Goal: Find specific page/section: Find specific page/section

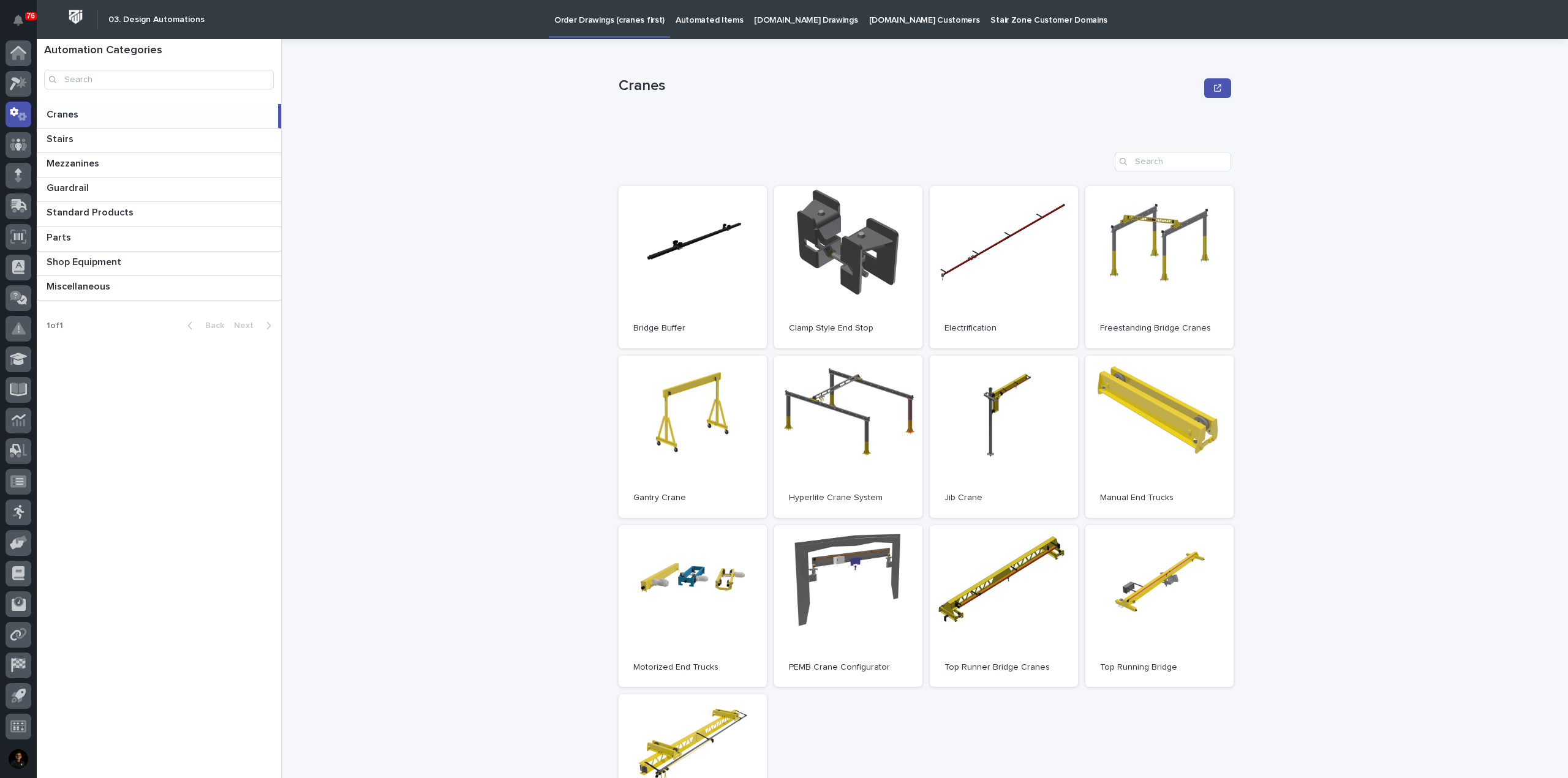
click at [692, 15] on p "Automated Items" at bounding box center [709, 13] width 67 height 26
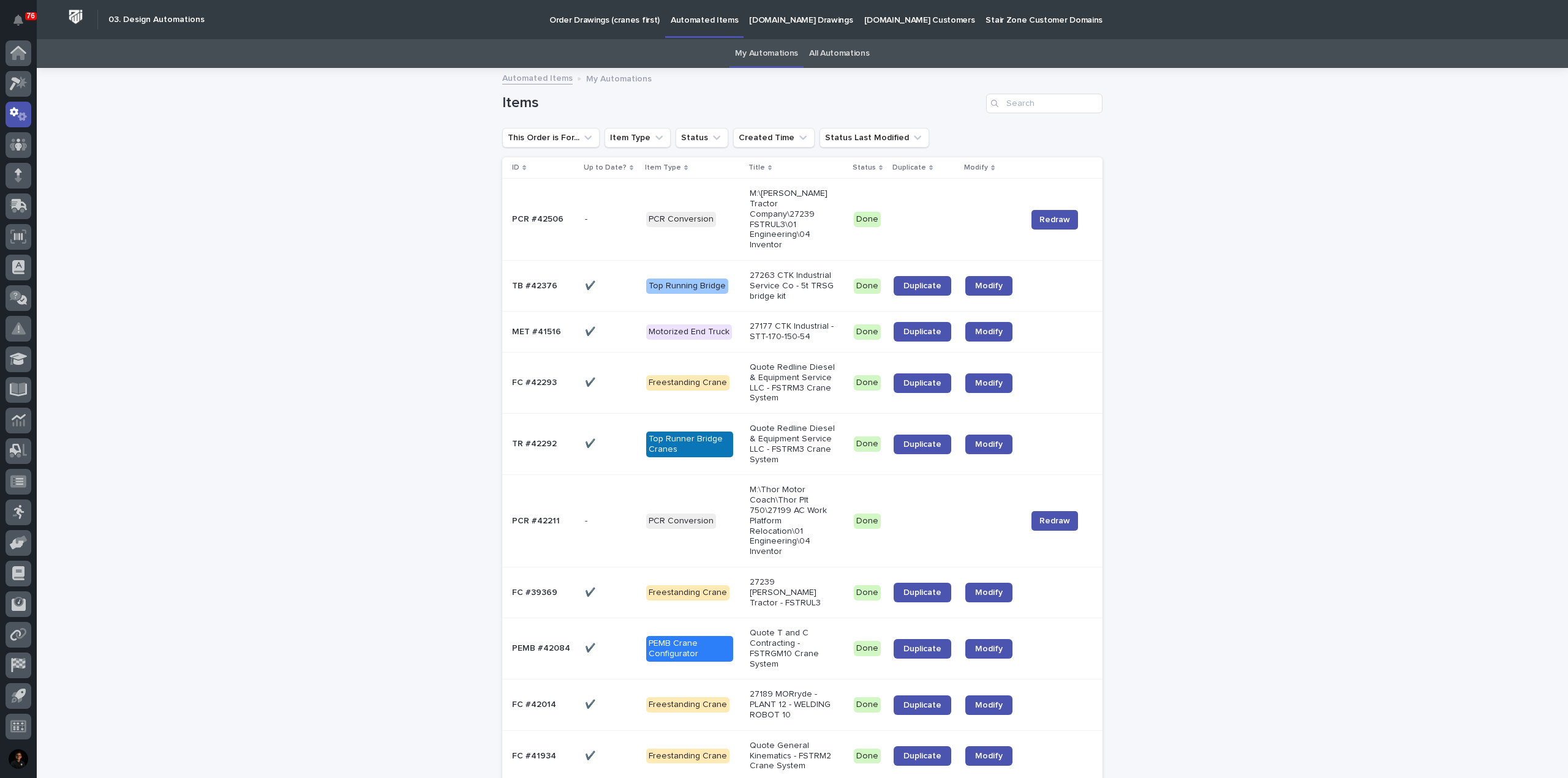
click at [835, 60] on link "All Automations" at bounding box center [839, 54] width 60 height 29
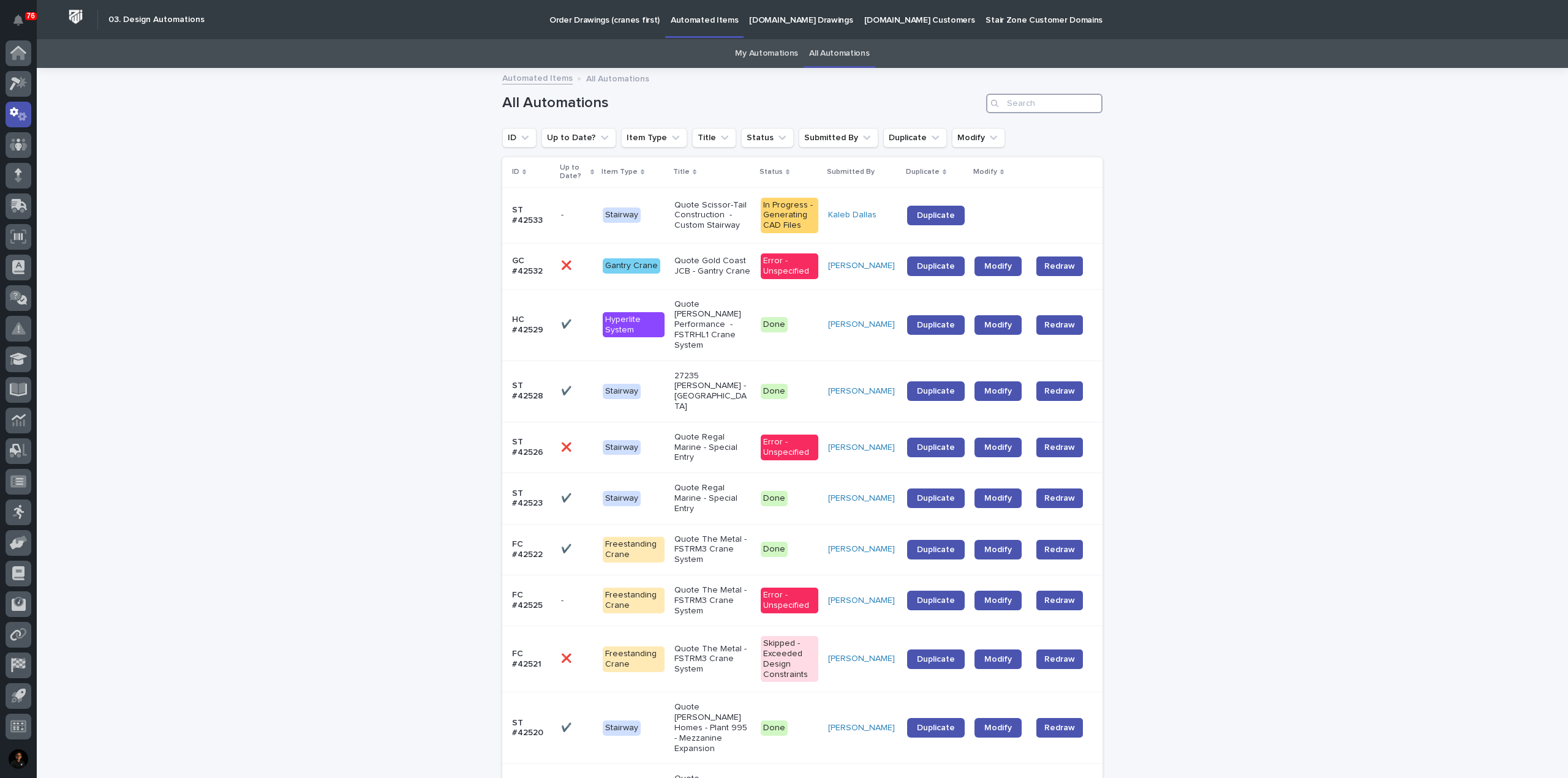
click at [1054, 108] on input "Search" at bounding box center [1045, 104] width 117 height 20
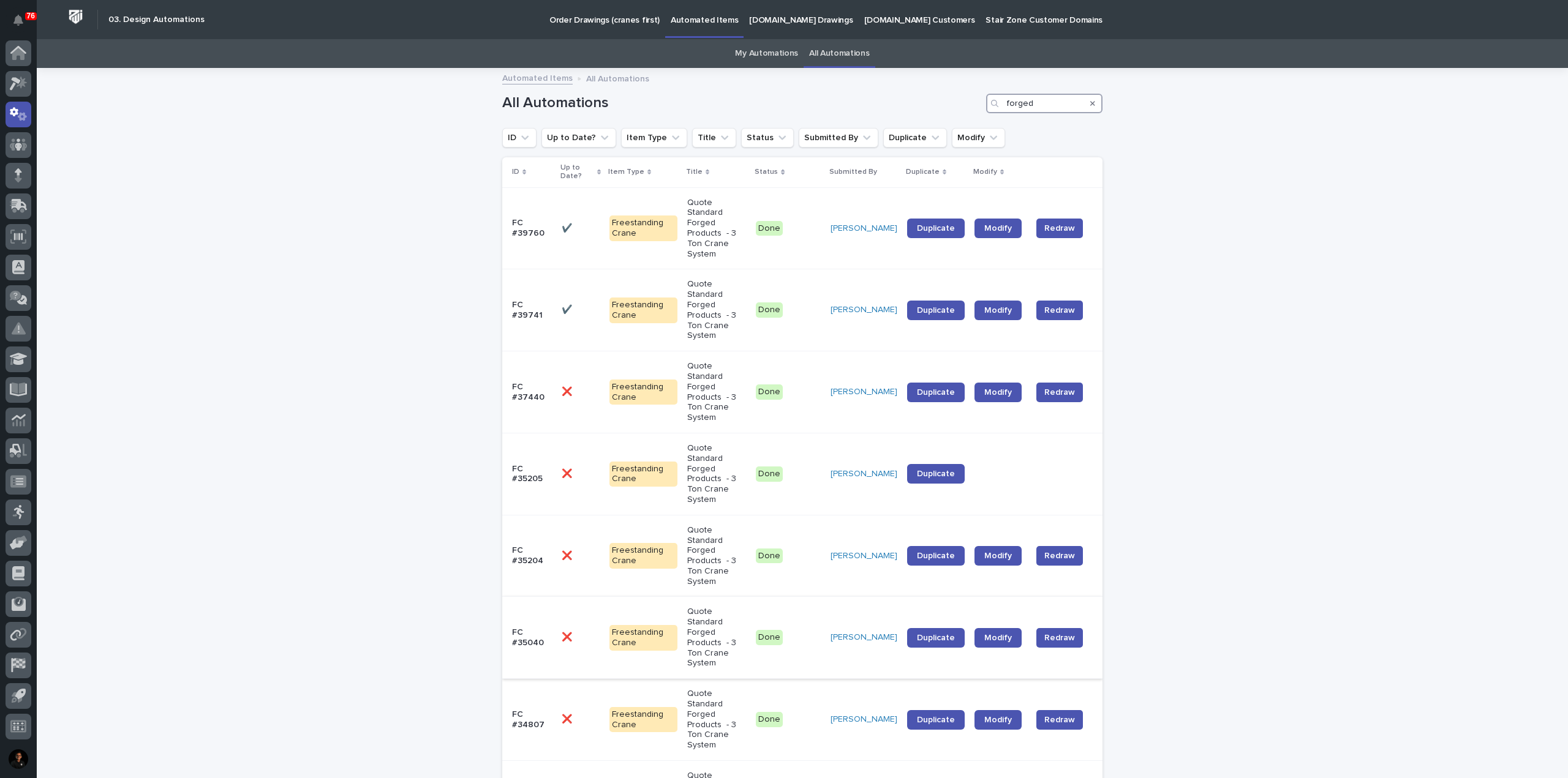
type input "forged"
drag, startPoint x: 801, startPoint y: 523, endPoint x: 707, endPoint y: 531, distance: 94.3
click at [707, 606] on p "Quote Standard Forged Products - 3 Ton Crane System" at bounding box center [716, 637] width 59 height 62
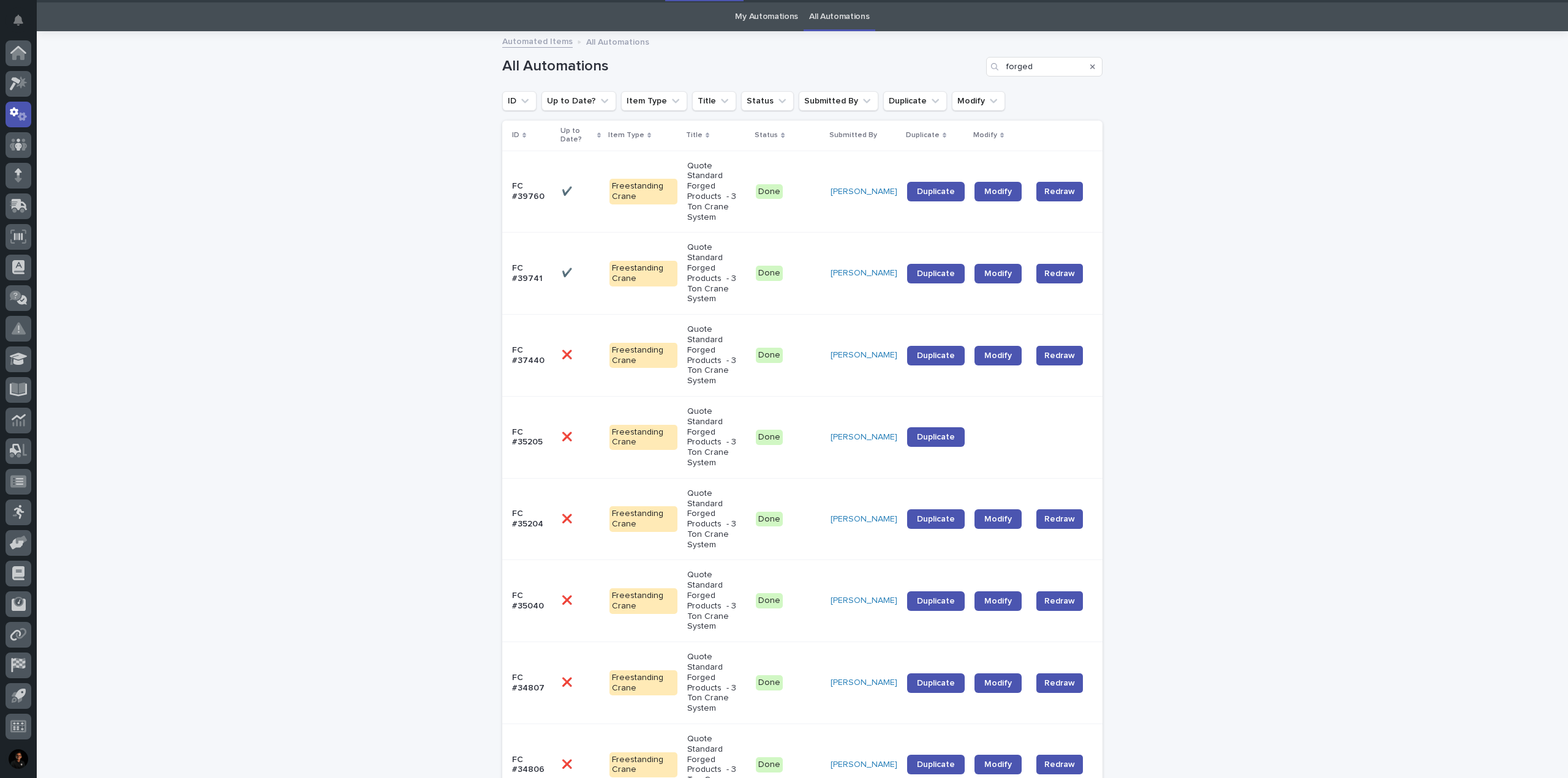
scroll to position [39, 0]
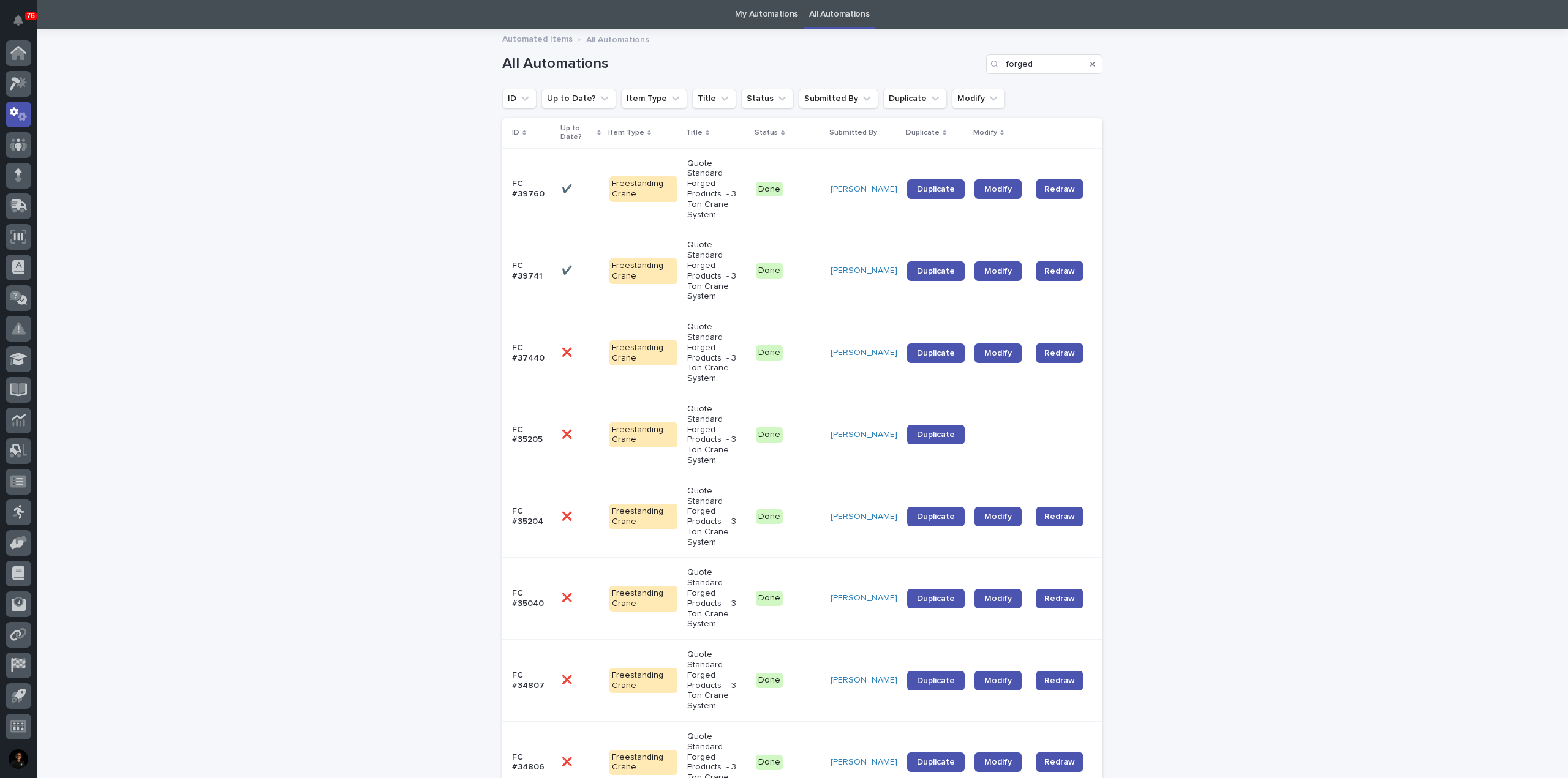
click at [714, 486] on p "Quote Standard Forged Products - 3 Ton Crane System" at bounding box center [716, 517] width 59 height 62
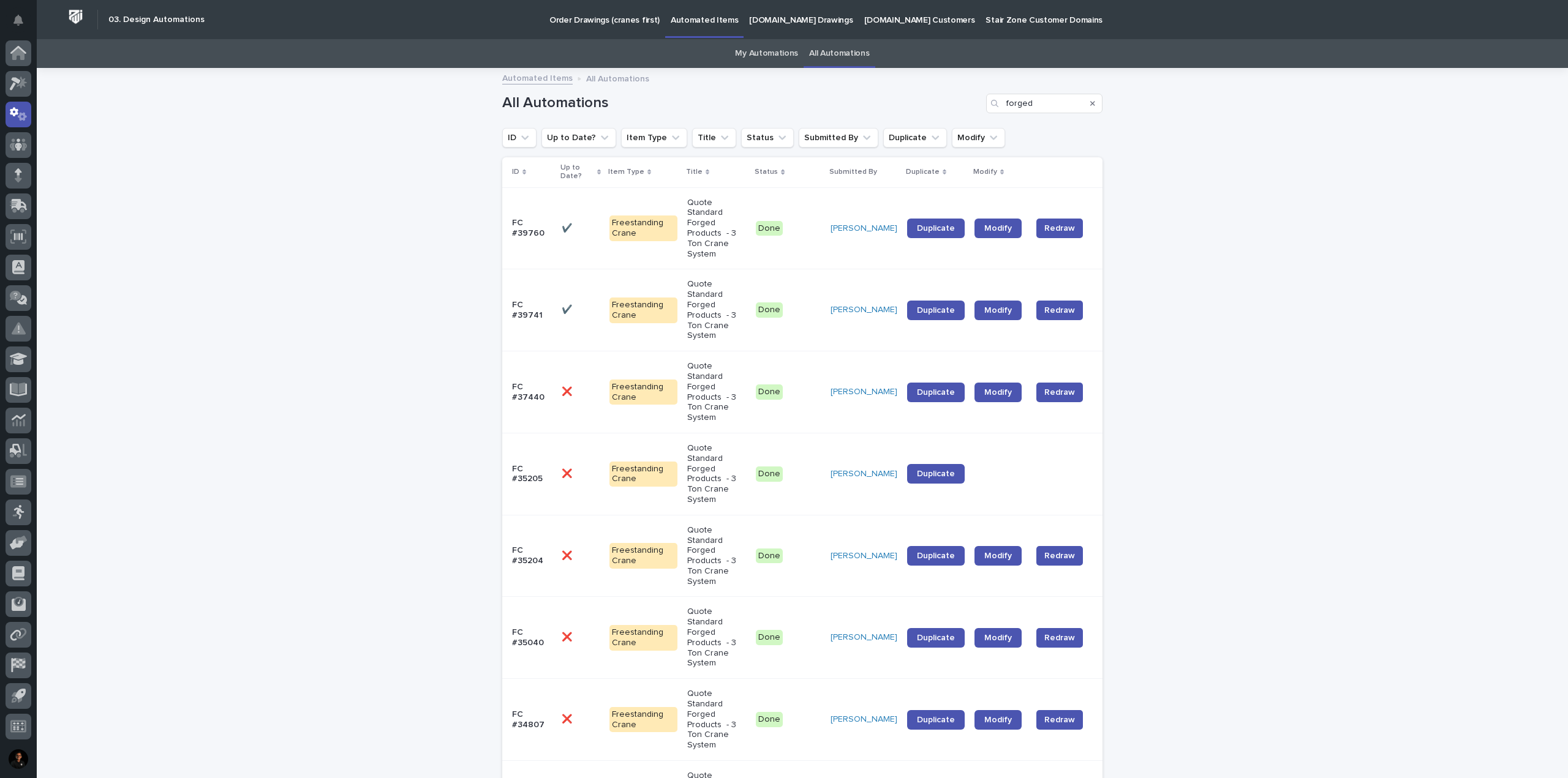
scroll to position [39, 0]
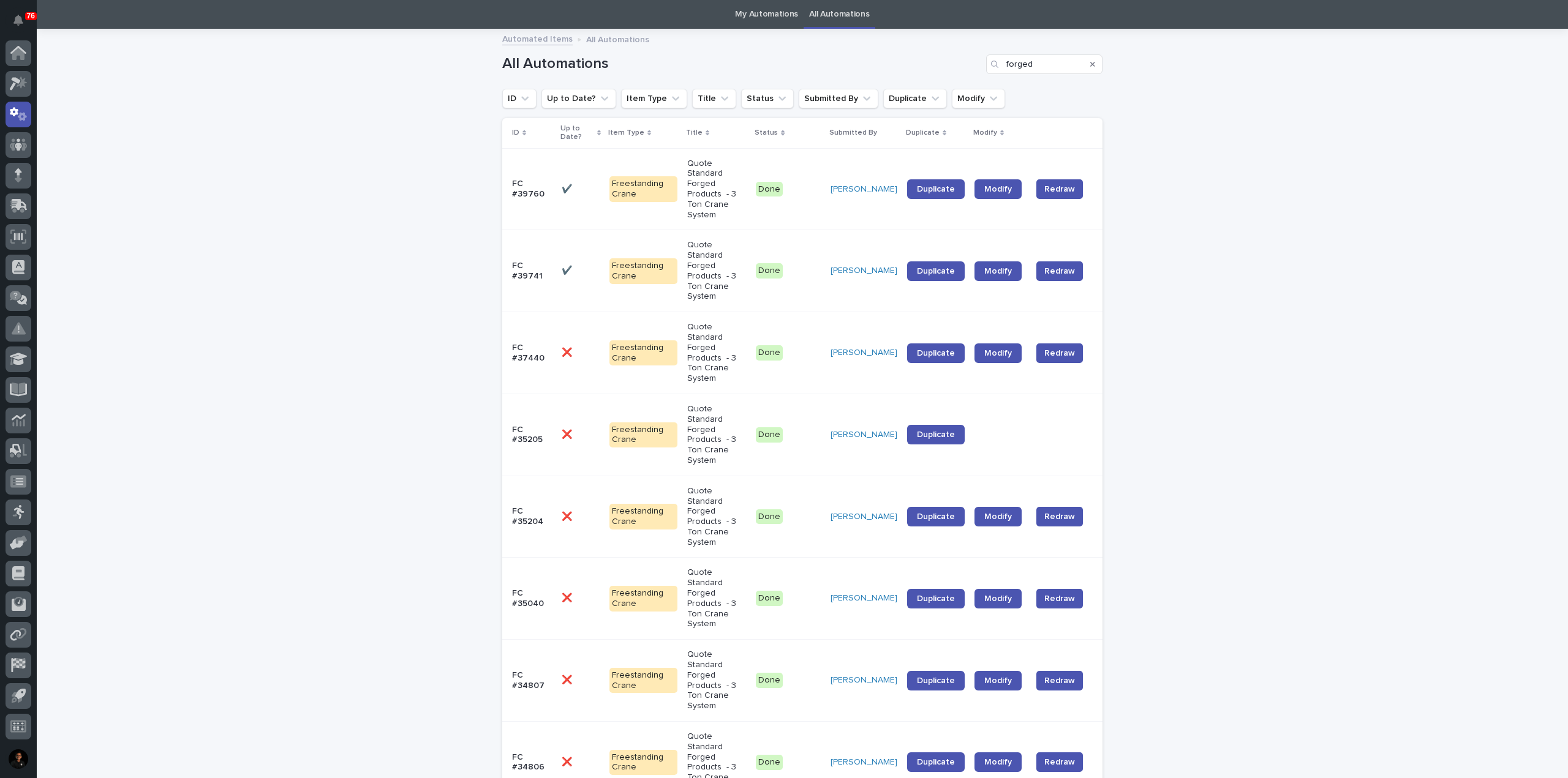
click at [710, 404] on p "Quote Standard Forged Products - 3 Ton Crane System" at bounding box center [716, 435] width 59 height 62
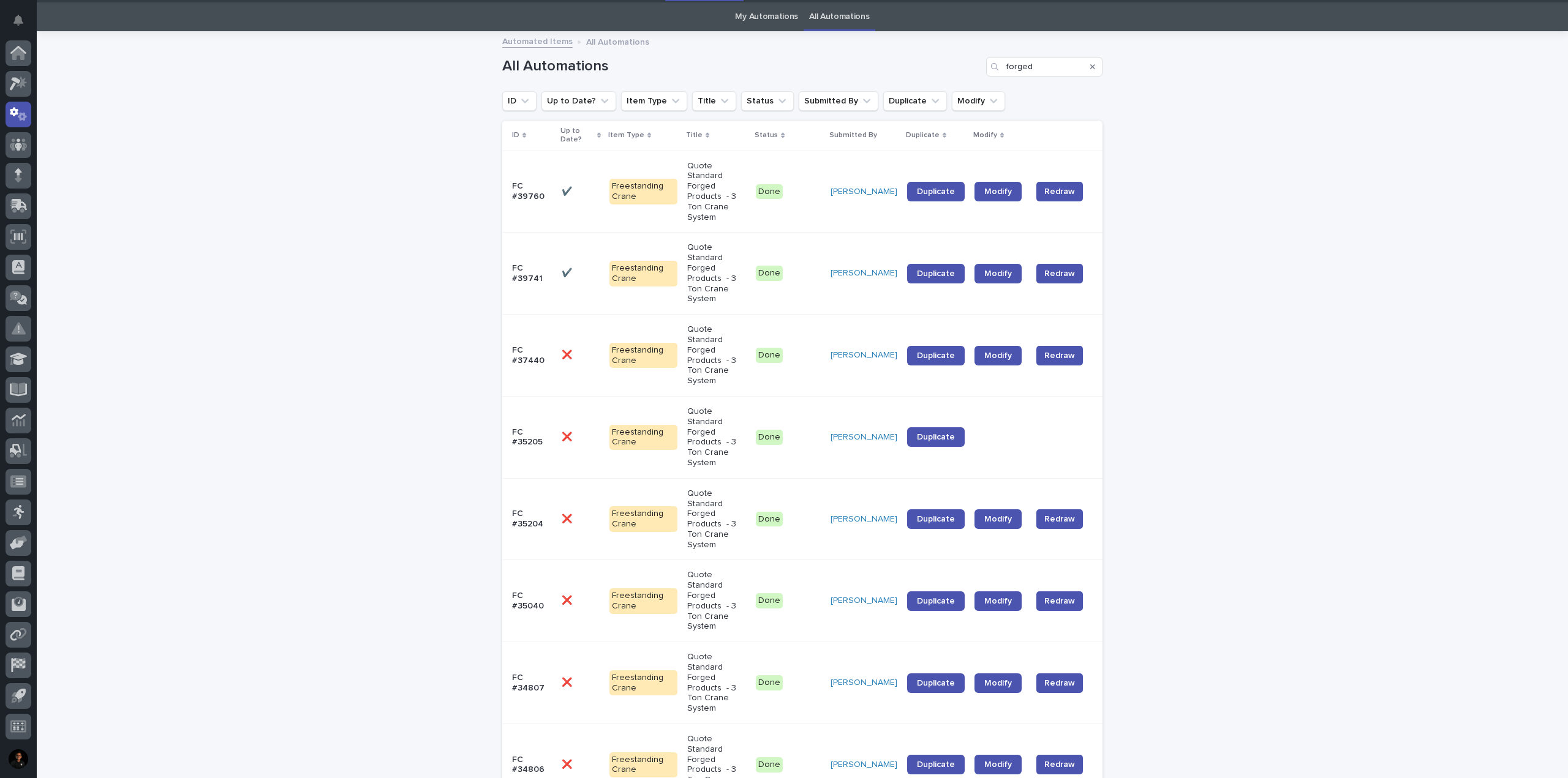
scroll to position [39, 0]
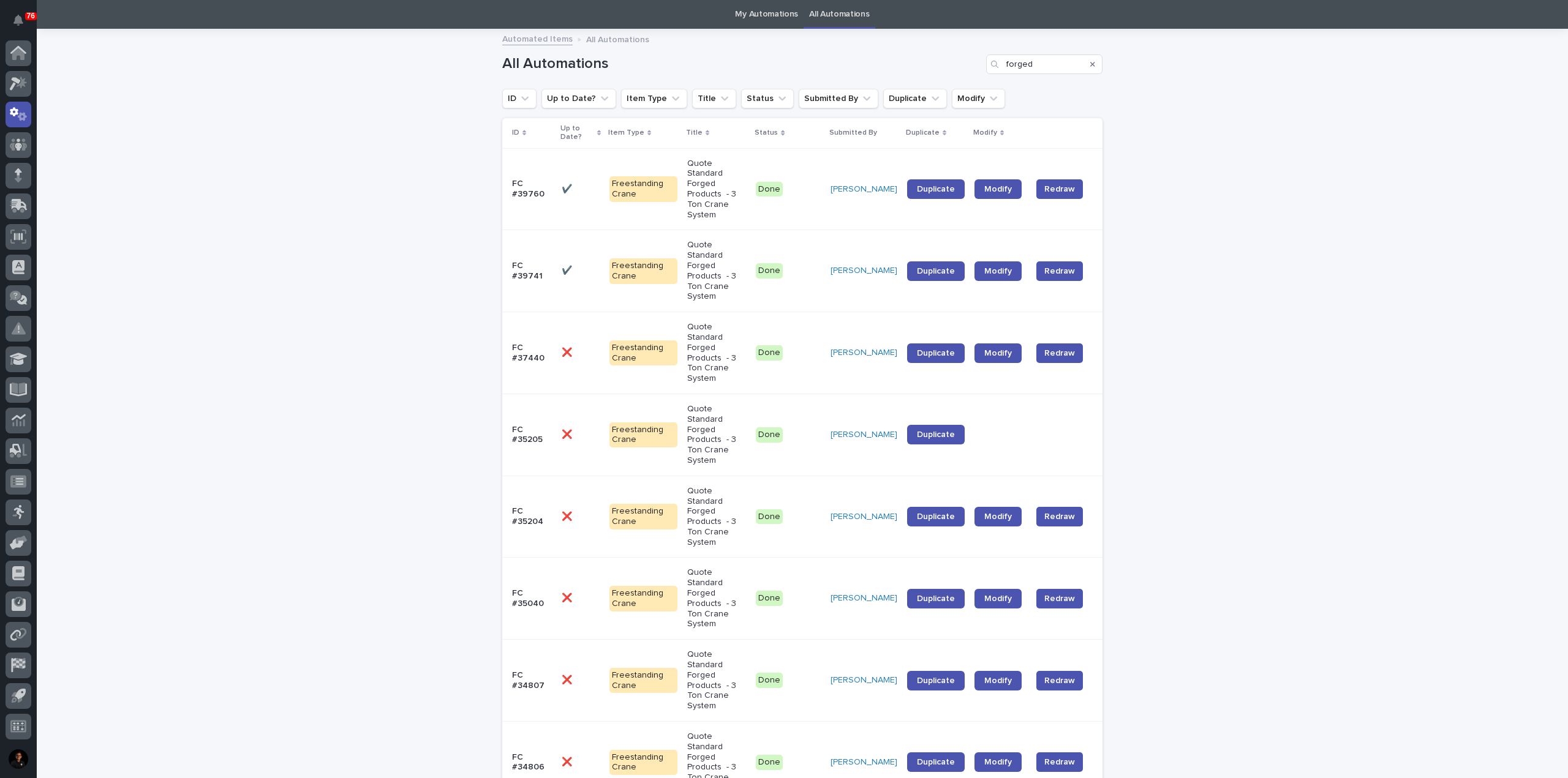
click at [709, 322] on p "Quote Standard Forged Products - 3 Ton Crane System" at bounding box center [716, 353] width 59 height 62
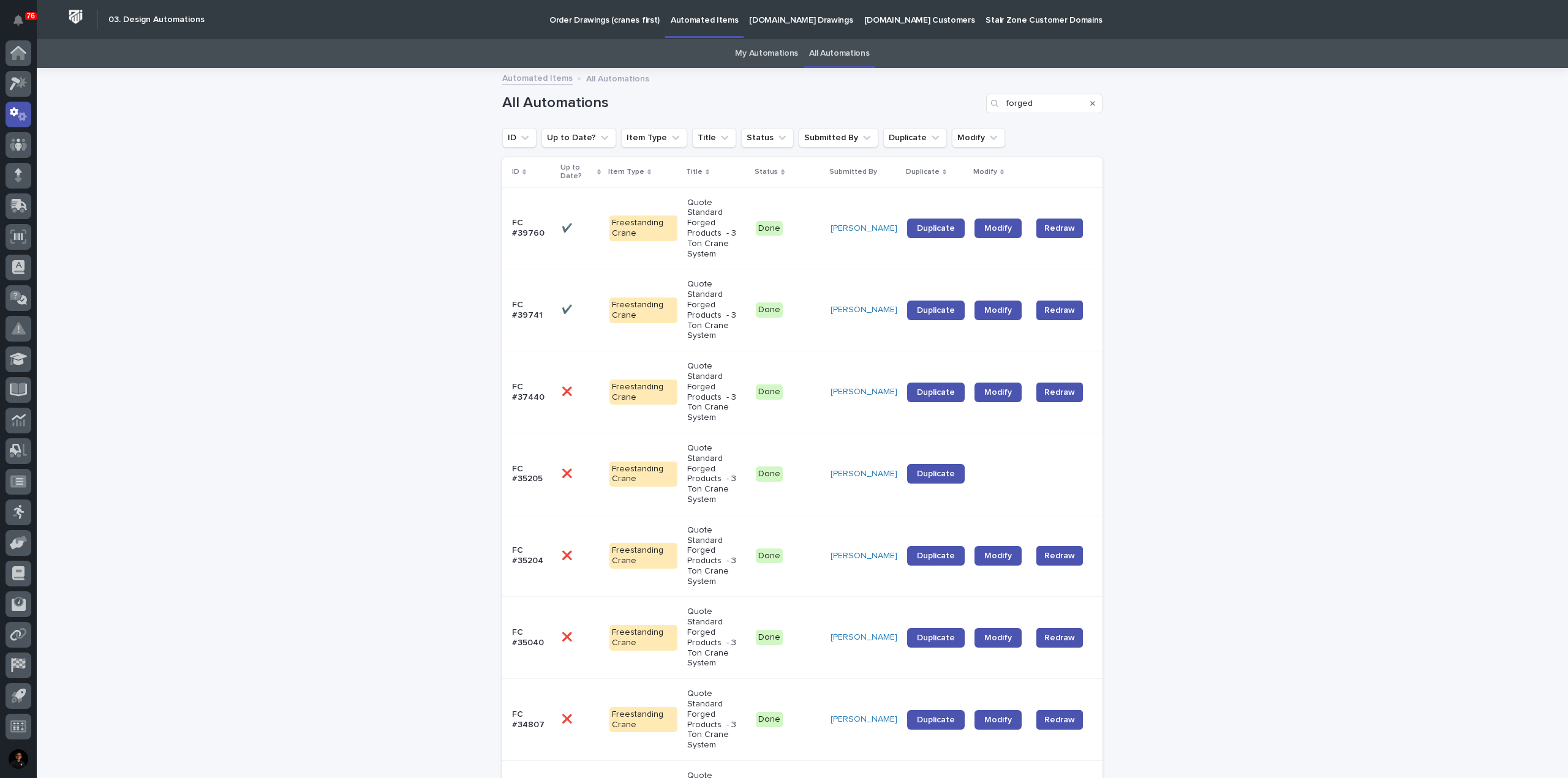
click at [724, 279] on p "Quote Standard Forged Products - 3 Ton Crane System" at bounding box center [716, 310] width 59 height 62
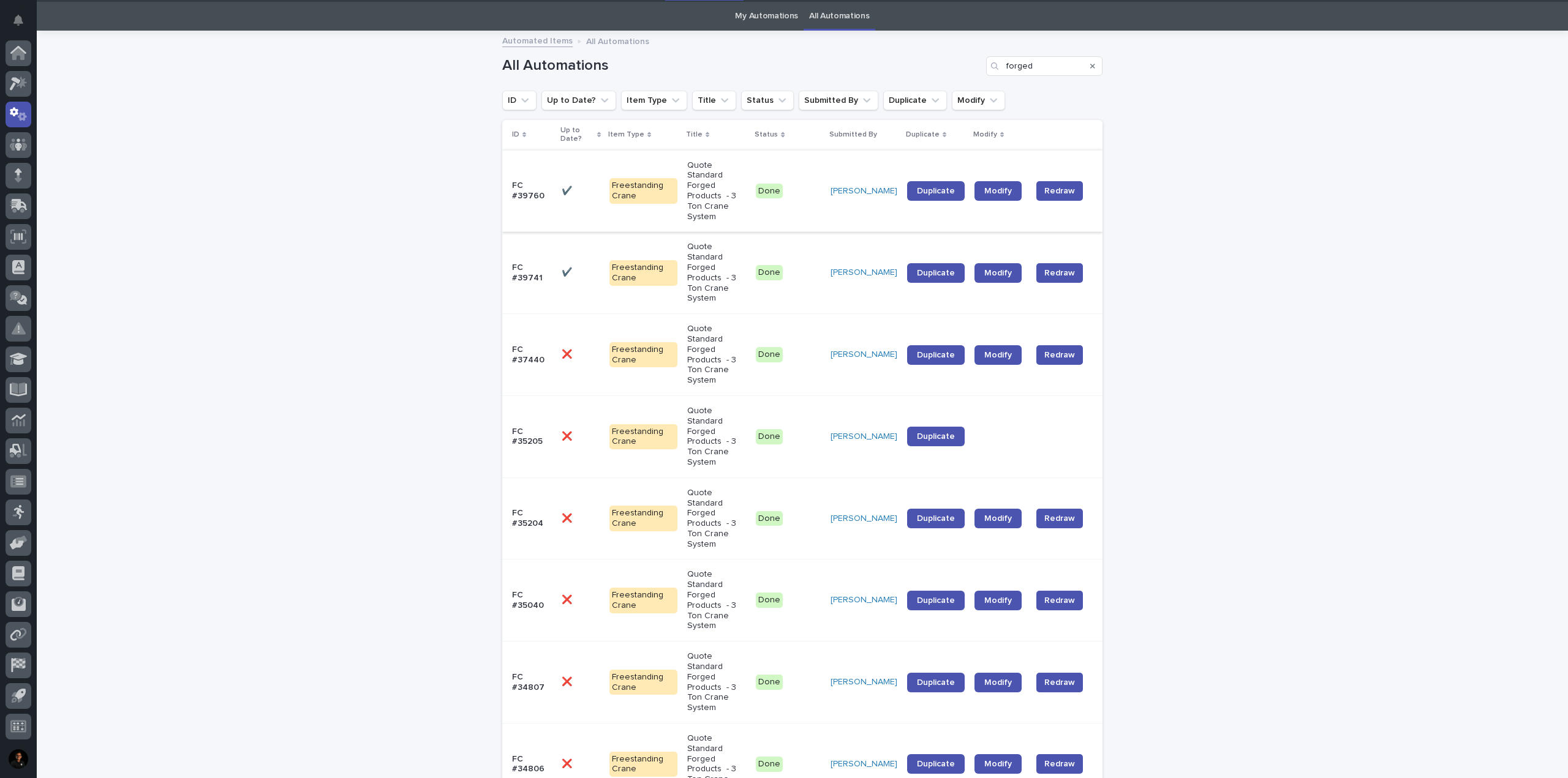
scroll to position [39, 0]
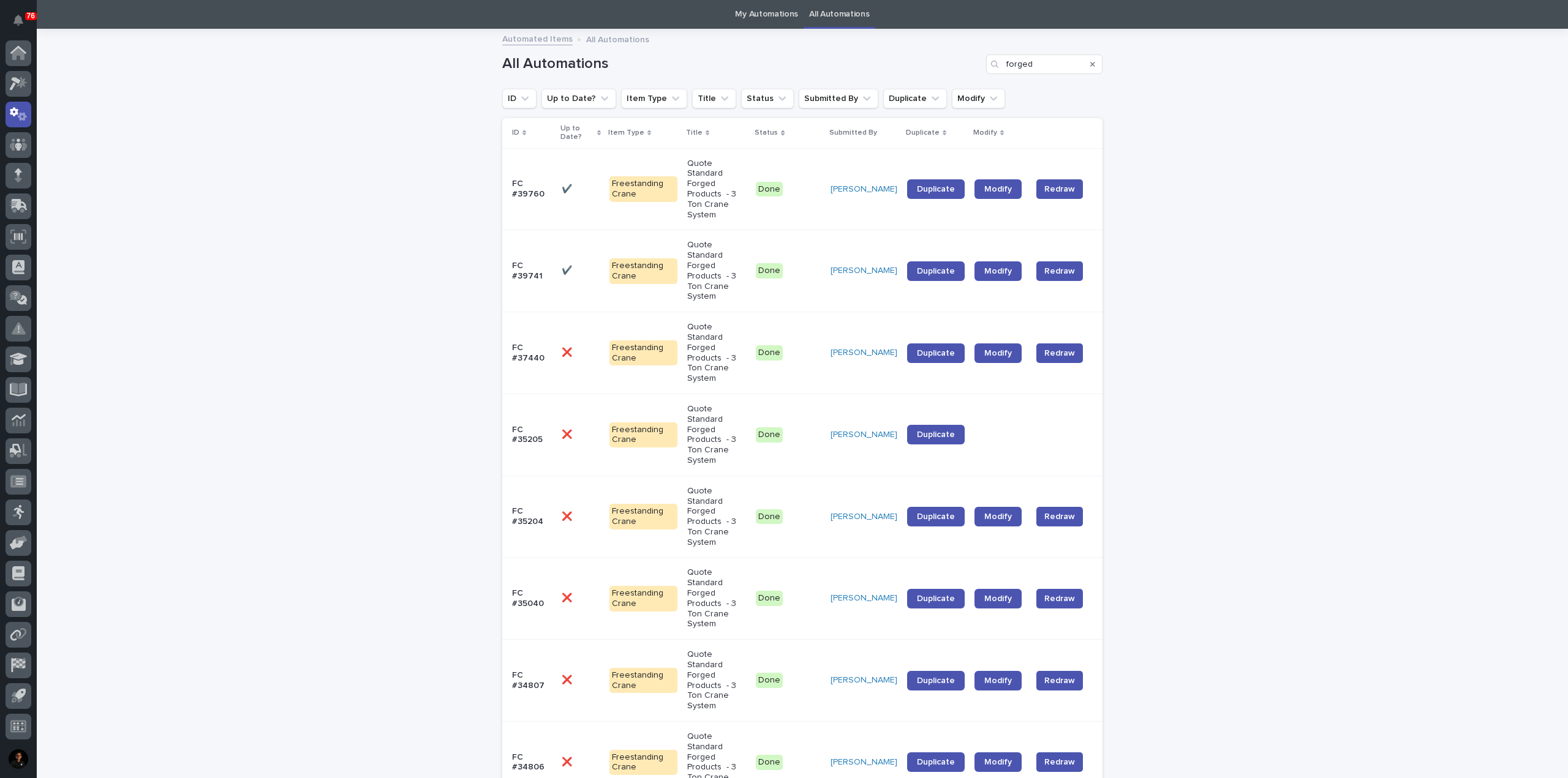
click at [716, 183] on p "Quote Standard Forged Products - 3 Ton Crane System" at bounding box center [716, 189] width 59 height 62
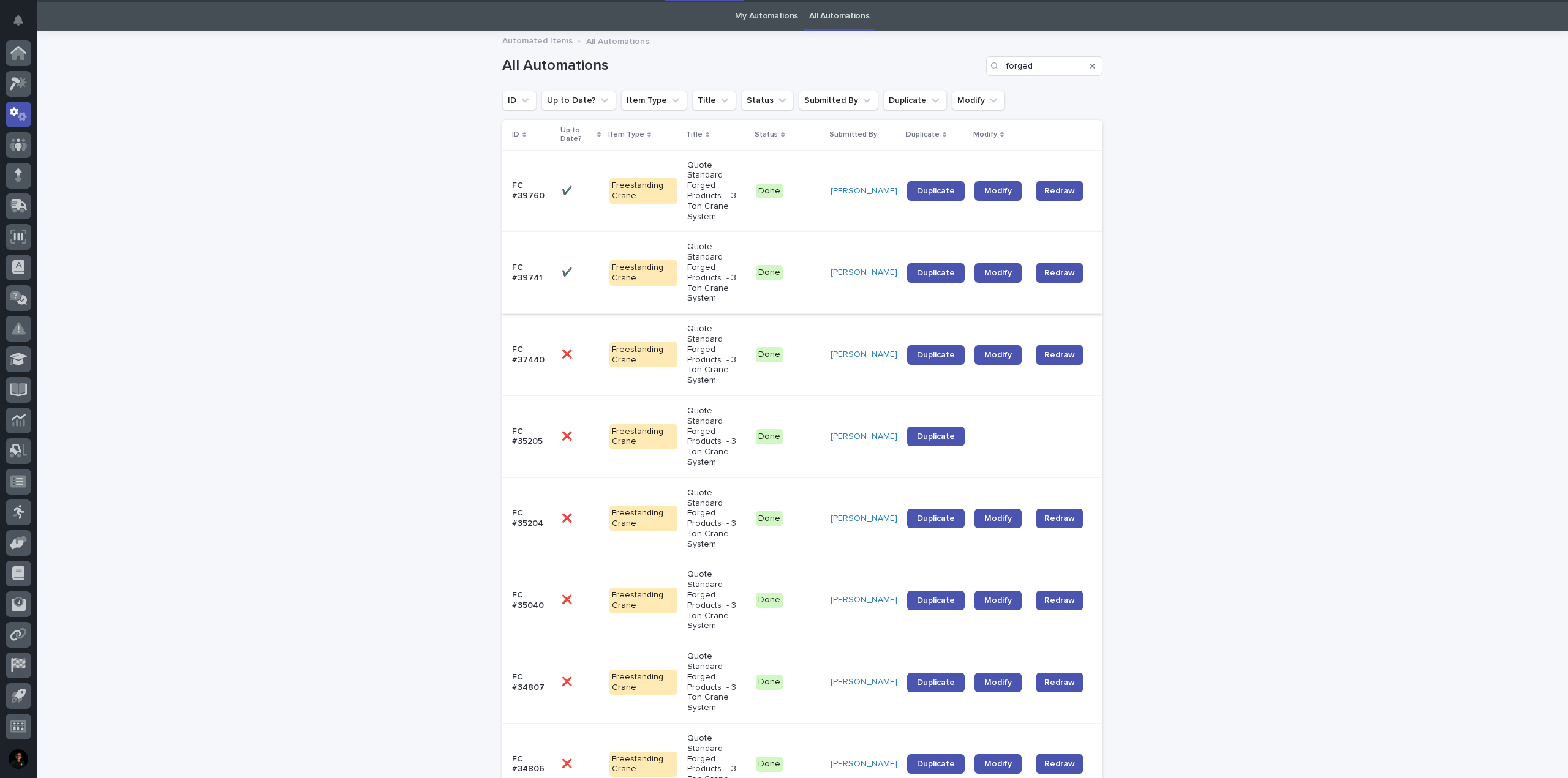
scroll to position [39, 0]
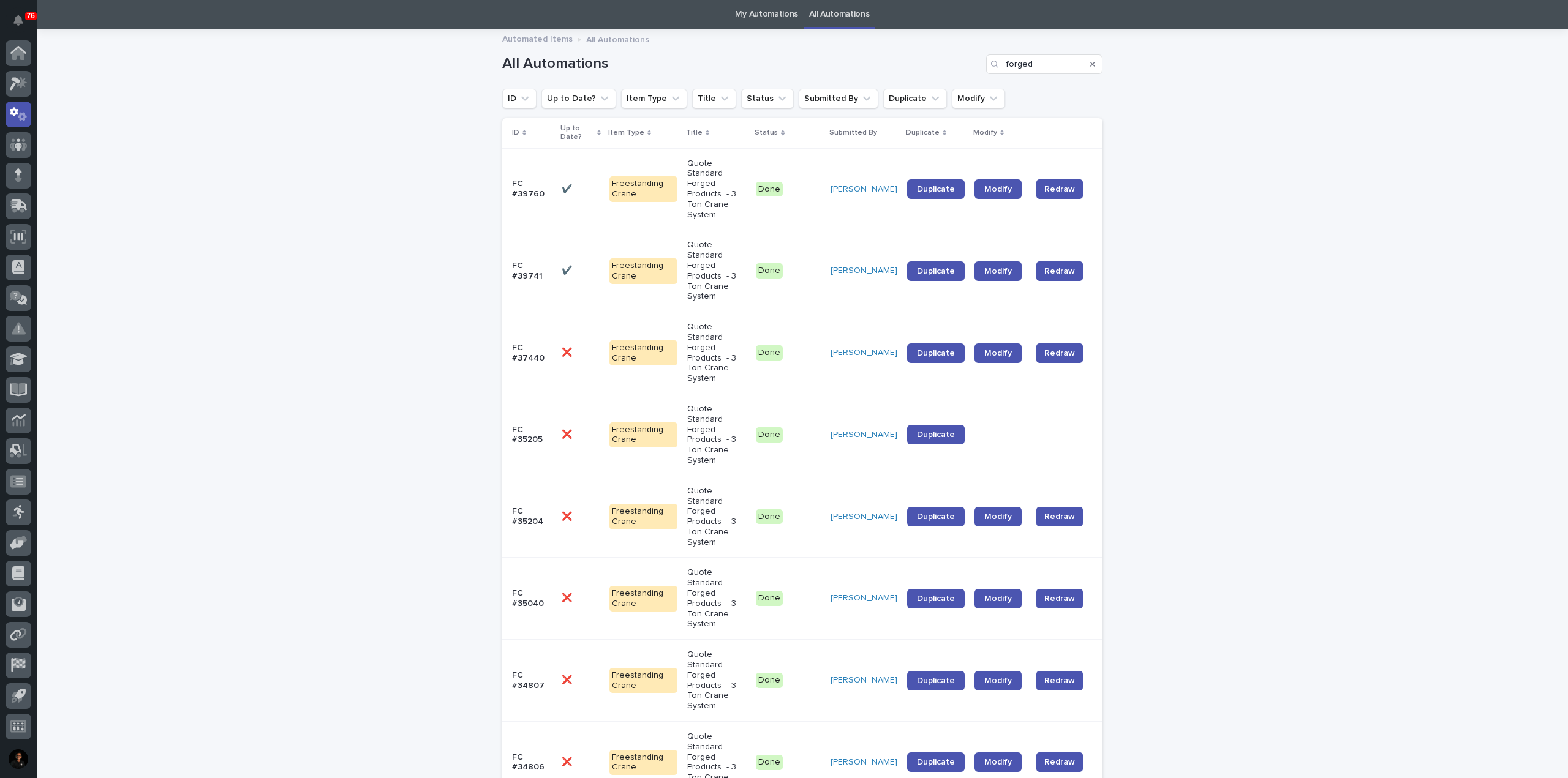
click at [739, 240] on p "Quote Standard Forged Products - 3 Ton Crane System" at bounding box center [716, 271] width 59 height 62
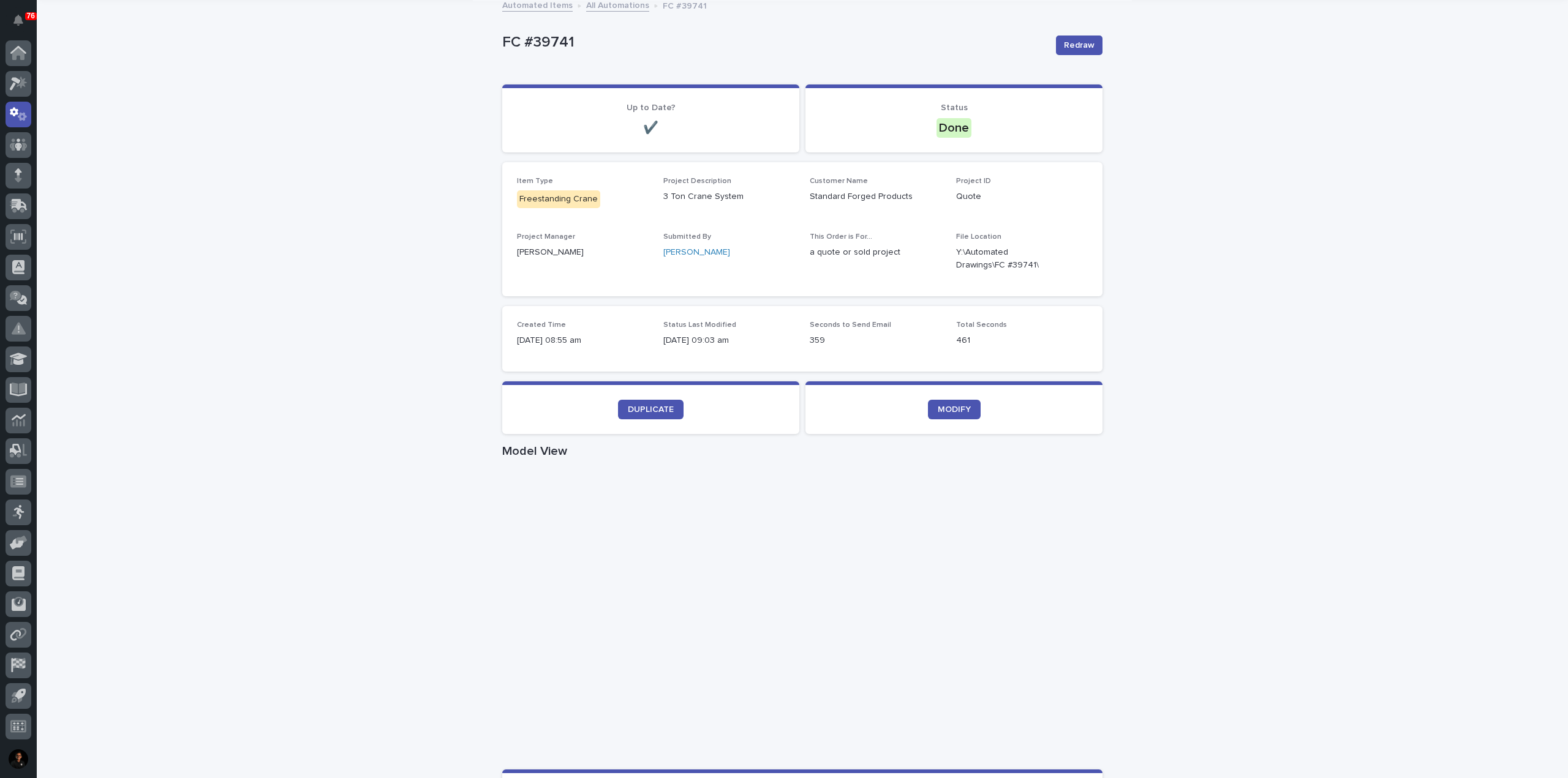
scroll to position [39, 0]
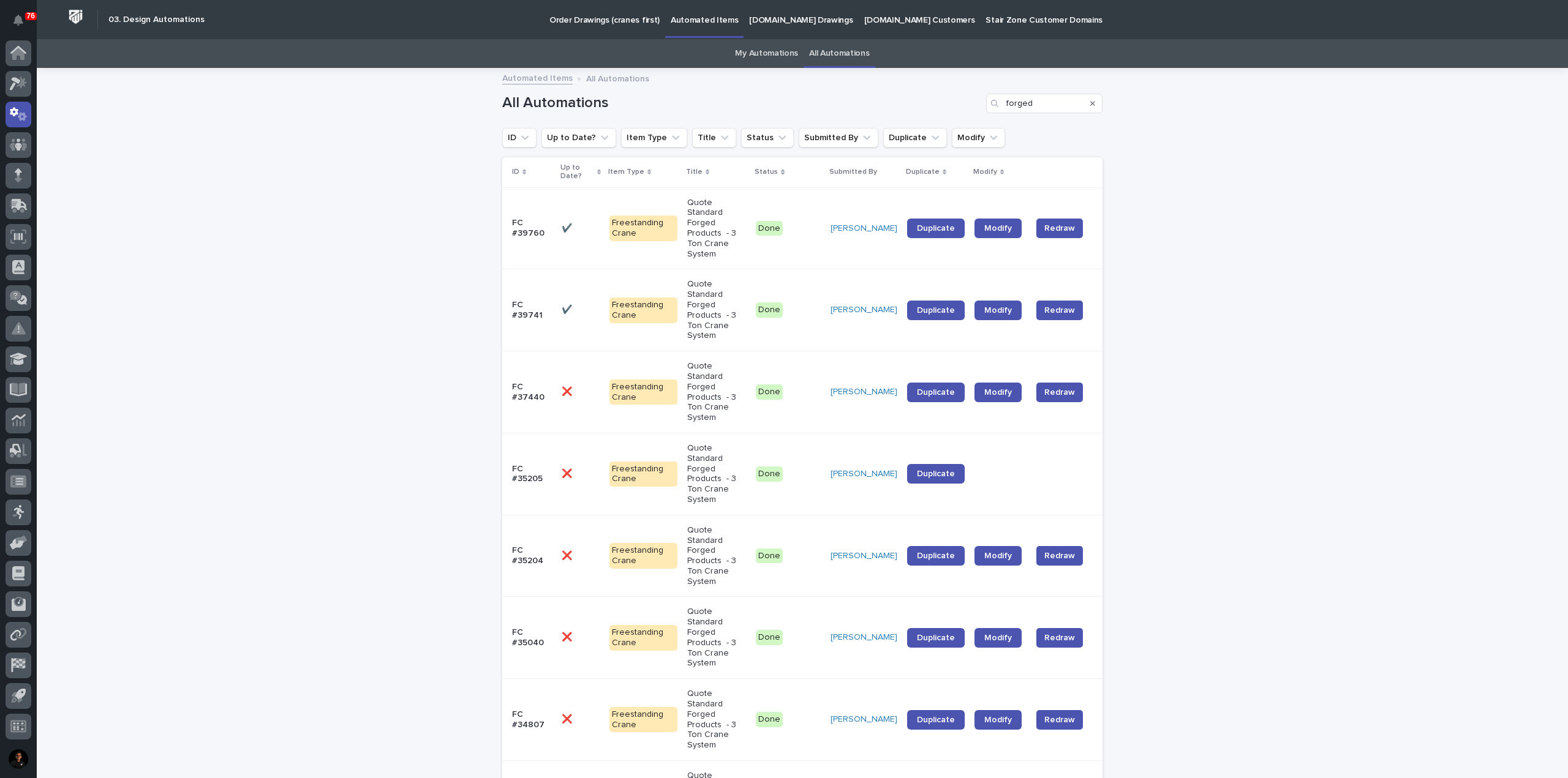
click at [259, 381] on div "Loading... Saving… Loading... Saving… All Automations forged ID Up to Date? Ite…" at bounding box center [803, 738] width 1532 height 1338
click at [373, 213] on div "Loading... Saving… Loading... Saving… All Automations forged ID Up to Date? Ite…" at bounding box center [803, 738] width 1532 height 1338
